Goal: Transaction & Acquisition: Purchase product/service

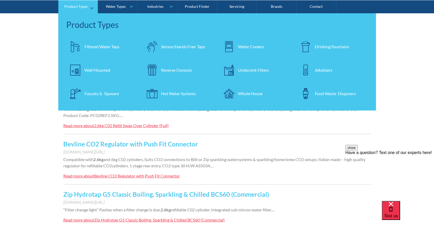
click at [103, 47] on div "Filtered Water Taps" at bounding box center [101, 46] width 35 height 6
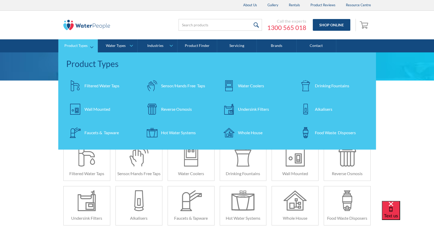
click at [260, 111] on div "Undersink Filters" at bounding box center [253, 109] width 31 height 6
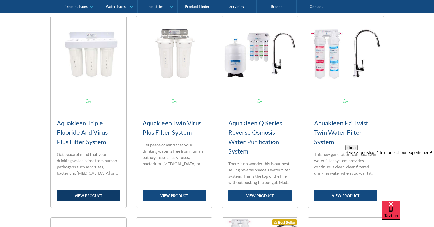
click at [86, 194] on link "view product" at bounding box center [88, 196] width 63 height 12
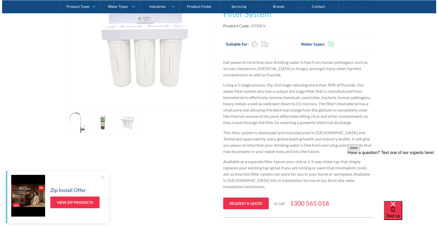
scroll to position [133, 0]
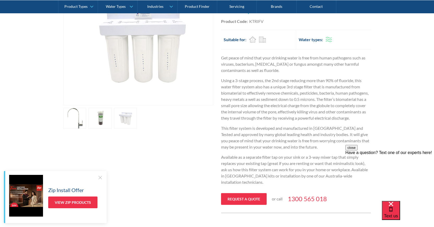
click at [75, 125] on link "open lightbox" at bounding box center [74, 118] width 23 height 21
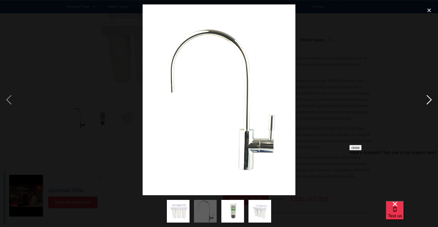
click at [428, 98] on div "next image" at bounding box center [429, 99] width 18 height 191
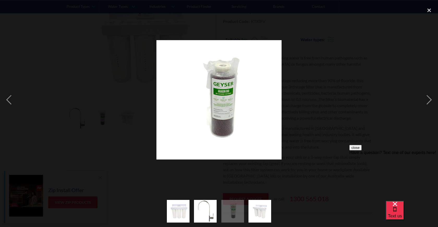
click at [132, 81] on div at bounding box center [219, 99] width 438 height 191
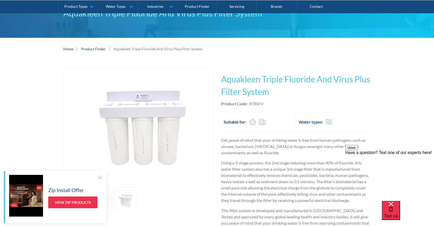
scroll to position [29, 0]
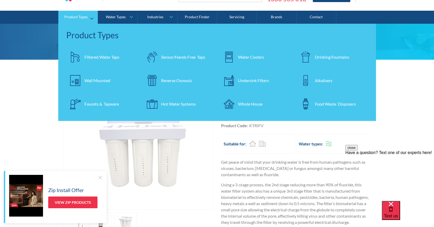
click at [103, 103] on div "Faucets & Tapware" at bounding box center [101, 104] width 34 height 6
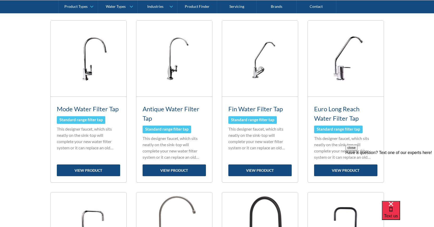
scroll to position [188, 0]
